Goal: Task Accomplishment & Management: Manage account settings

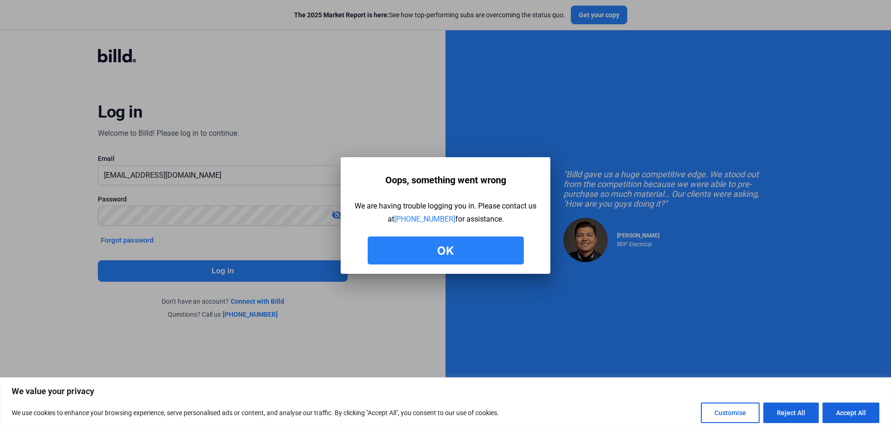
click at [442, 250] on button "Ok" at bounding box center [446, 250] width 156 height 28
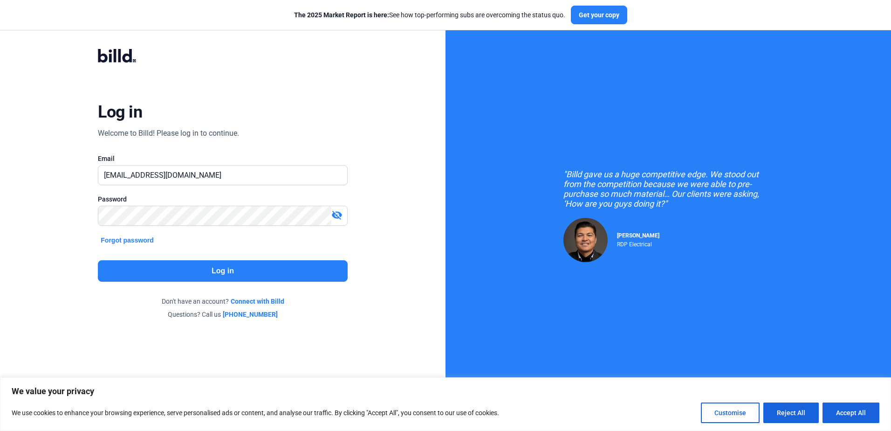
click at [337, 214] on mat-icon "visibility_off" at bounding box center [336, 214] width 11 height 11
click at [121, 175] on input "[EMAIL_ADDRESS][DOMAIN_NAME]" at bounding box center [217, 174] width 238 height 19
type input "[EMAIL_ADDRESS][DOMAIN_NAME]"
click at [380, 208] on div "Log in Welcome to Billd! Please log in to continue. Email [EMAIL_ADDRESS][DOMAI…" at bounding box center [222, 183] width 321 height 305
click at [227, 270] on button "Log in" at bounding box center [222, 270] width 249 height 21
